Goal: Check status

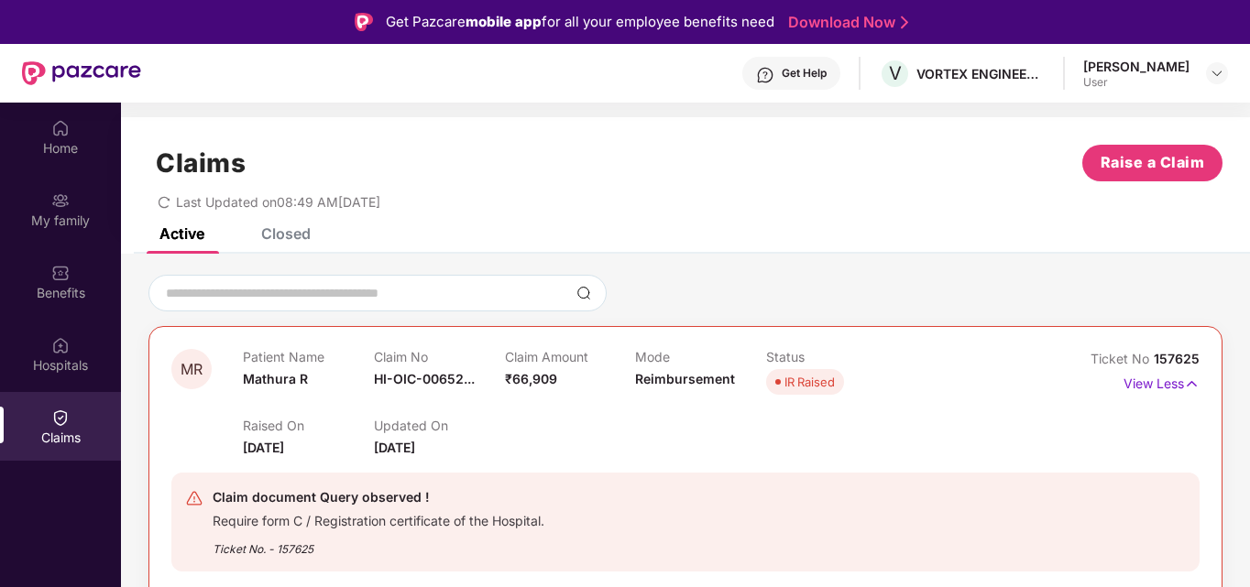
scroll to position [103, 0]
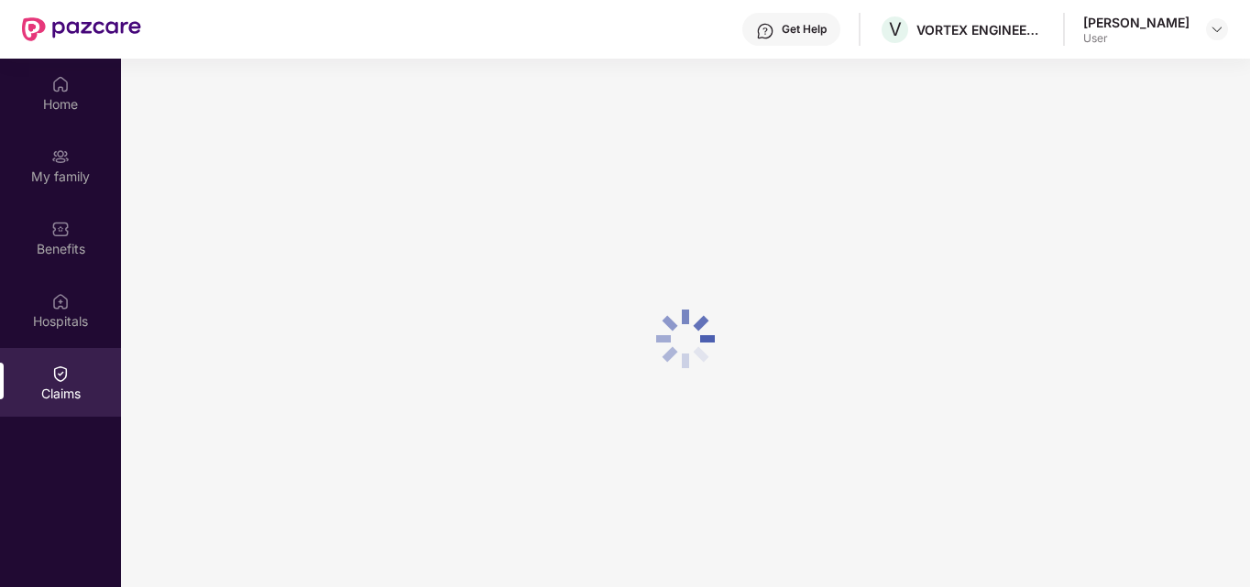
scroll to position [103, 0]
